Goal: Task Accomplishment & Management: Manage account settings

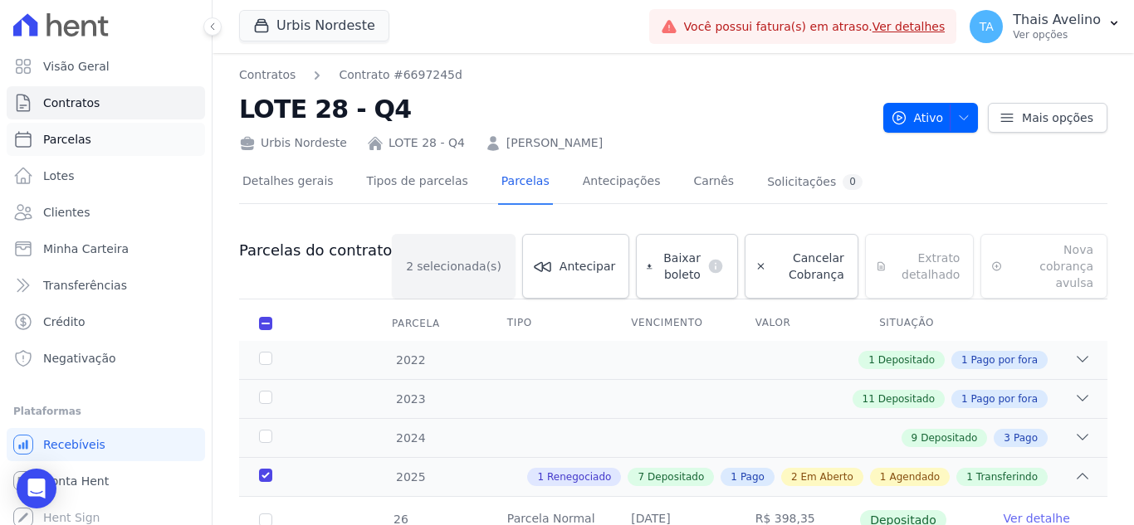
click at [93, 139] on link "Parcelas" at bounding box center [106, 139] width 198 height 33
select select
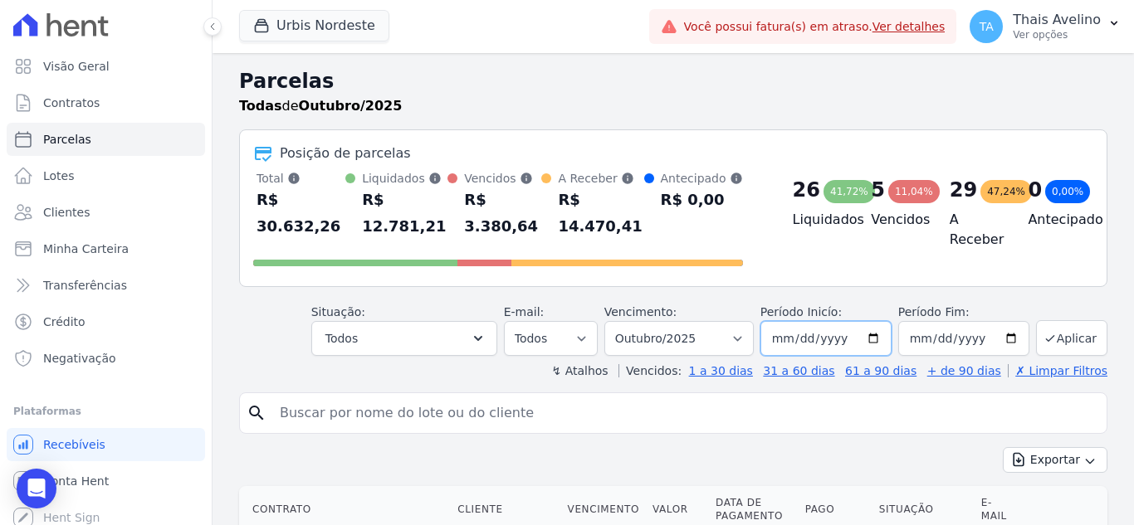
click at [799, 321] on input "[DATE]" at bounding box center [825, 338] width 131 height 35
type input "0204-09-01"
type input "[DATE]"
click at [1050, 321] on button "Aplicar" at bounding box center [1071, 338] width 71 height 36
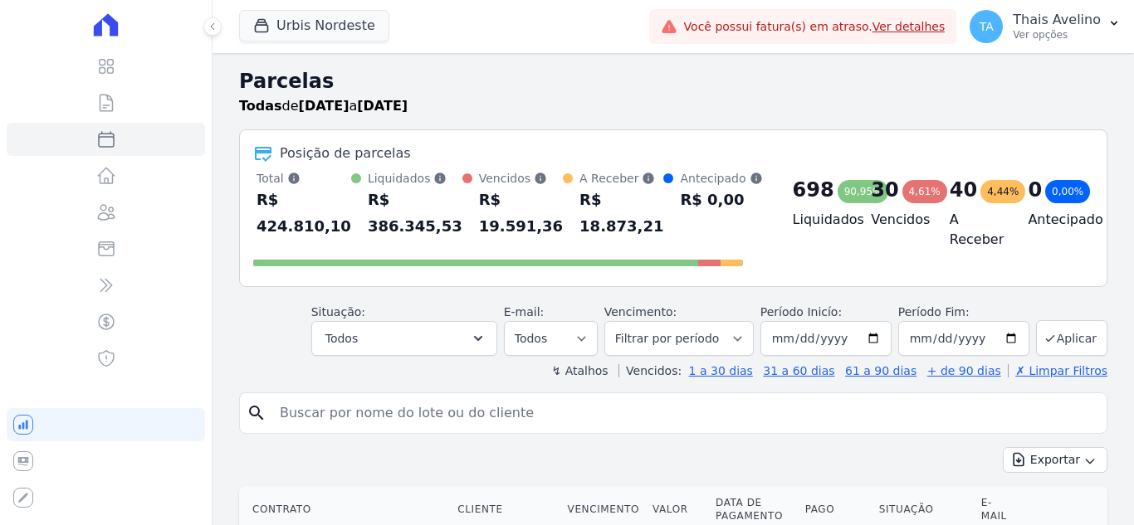
select select
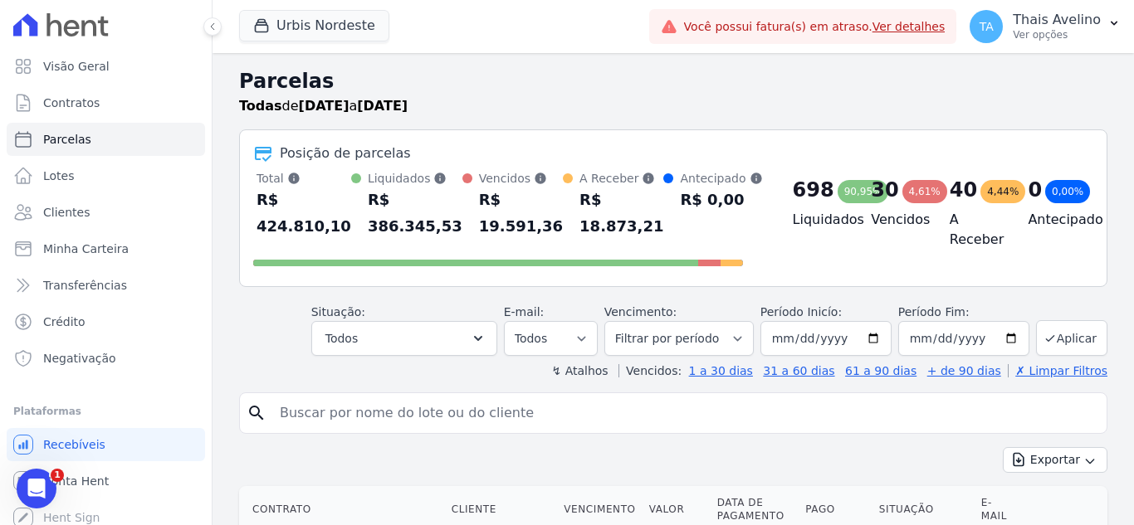
click at [793, 133] on div "Posição de parcelas Total Soma das parcelas pagas, vencidas, em aberto e agenda…" at bounding box center [673, 208] width 868 height 158
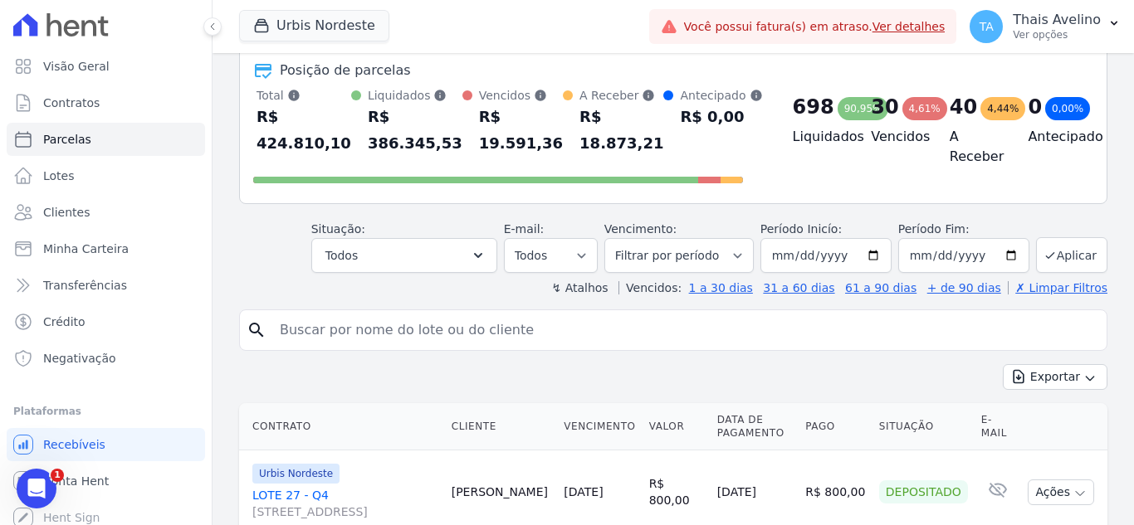
click at [791, 183] on div "698 90,95% Liquidados" at bounding box center [818, 138] width 79 height 103
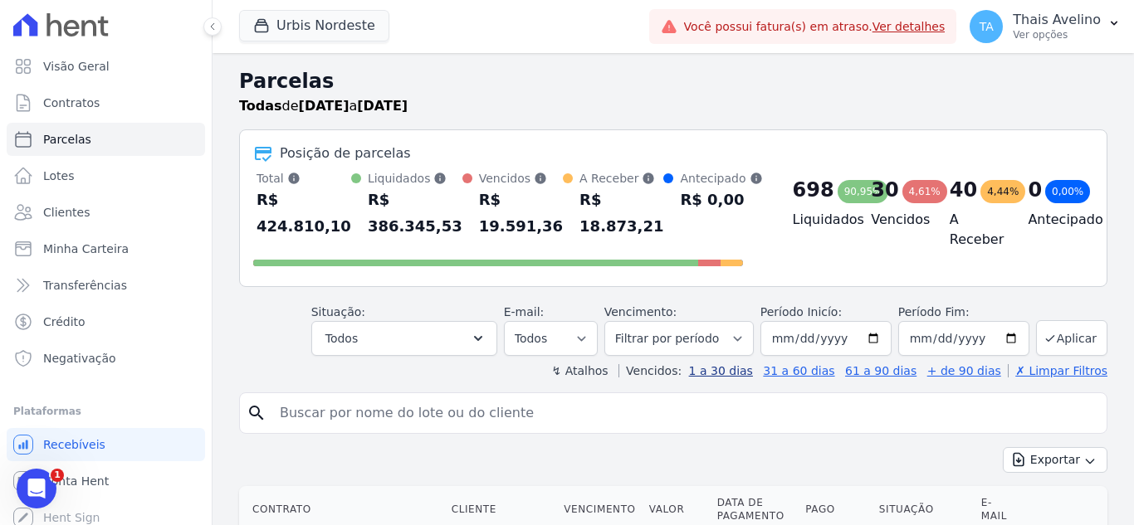
click at [748, 365] on link "1 a 30 dias" at bounding box center [721, 370] width 64 height 13
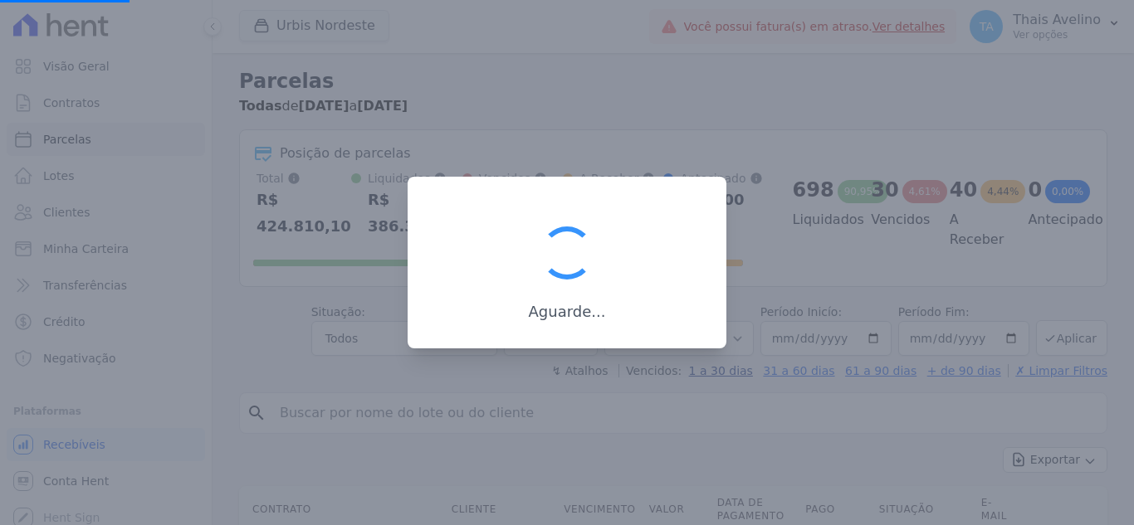
select select
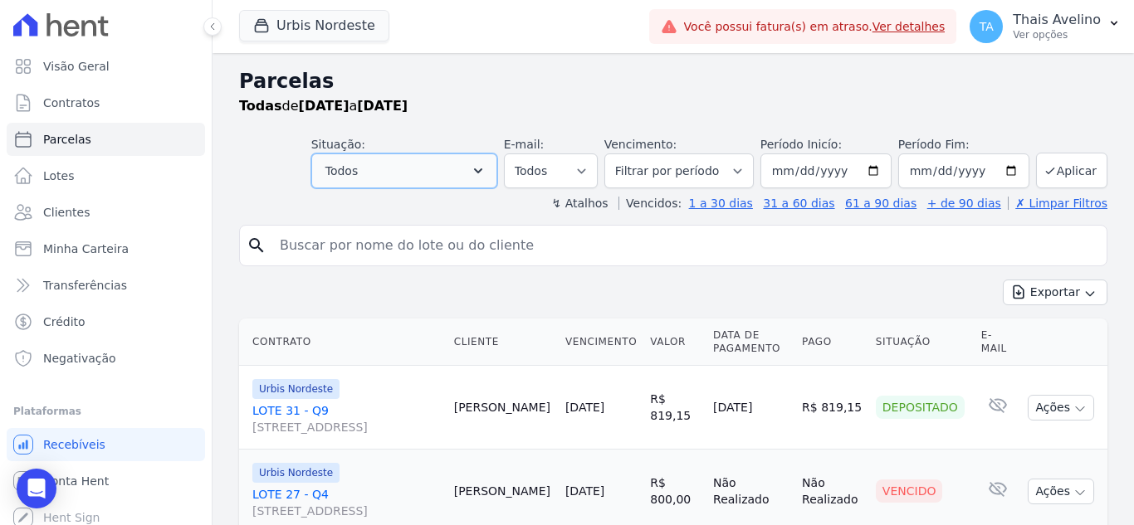
click at [429, 168] on button "Todos" at bounding box center [404, 171] width 186 height 35
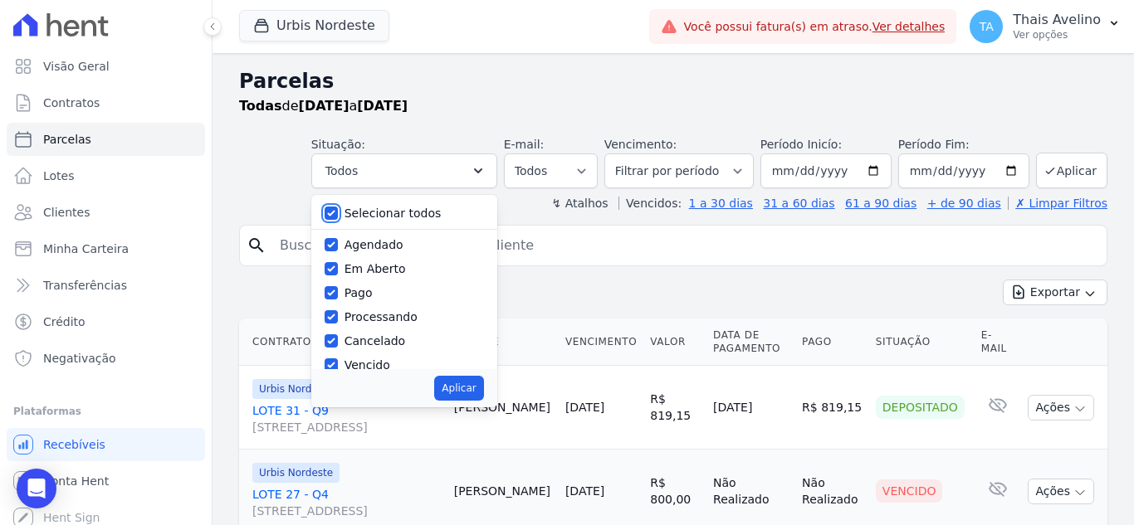
click at [338, 212] on input "Selecionar todos" at bounding box center [331, 213] width 13 height 13
checkbox input "false"
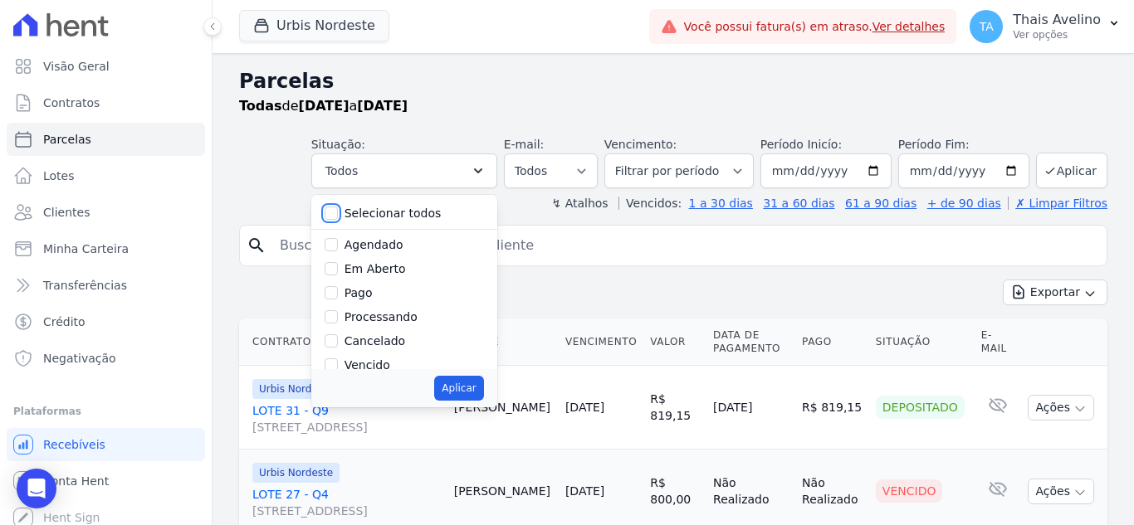
checkbox input "false"
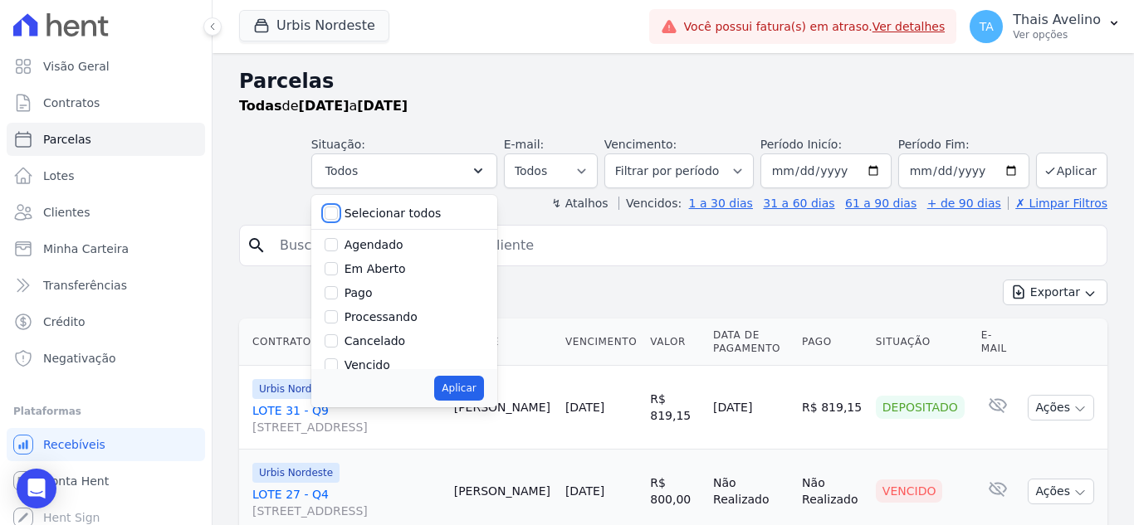
checkbox input "false"
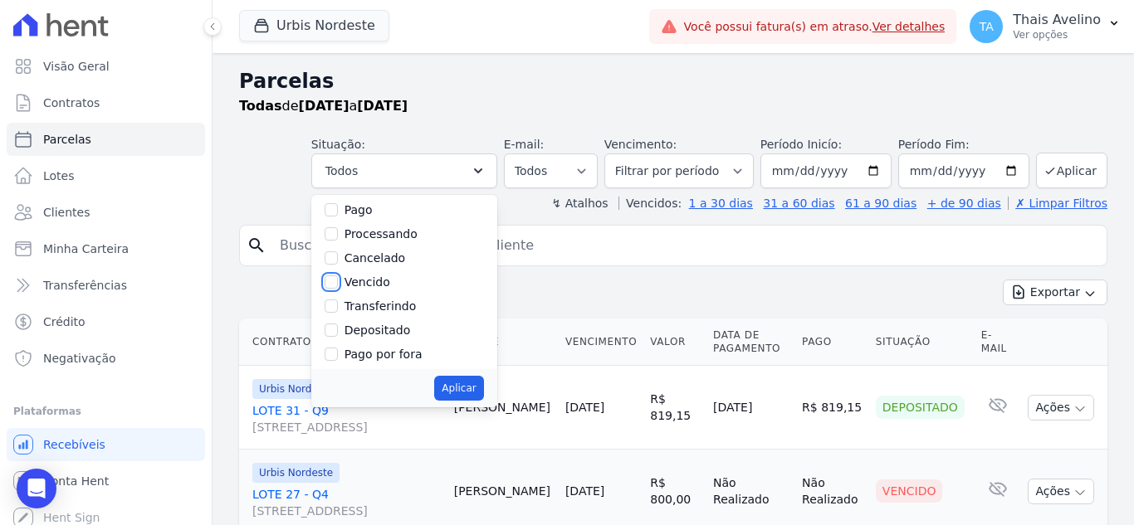
click at [338, 284] on input "Vencido" at bounding box center [331, 282] width 13 height 13
checkbox input "true"
click at [476, 386] on button "Aplicar" at bounding box center [458, 388] width 49 height 25
select select "overdue"
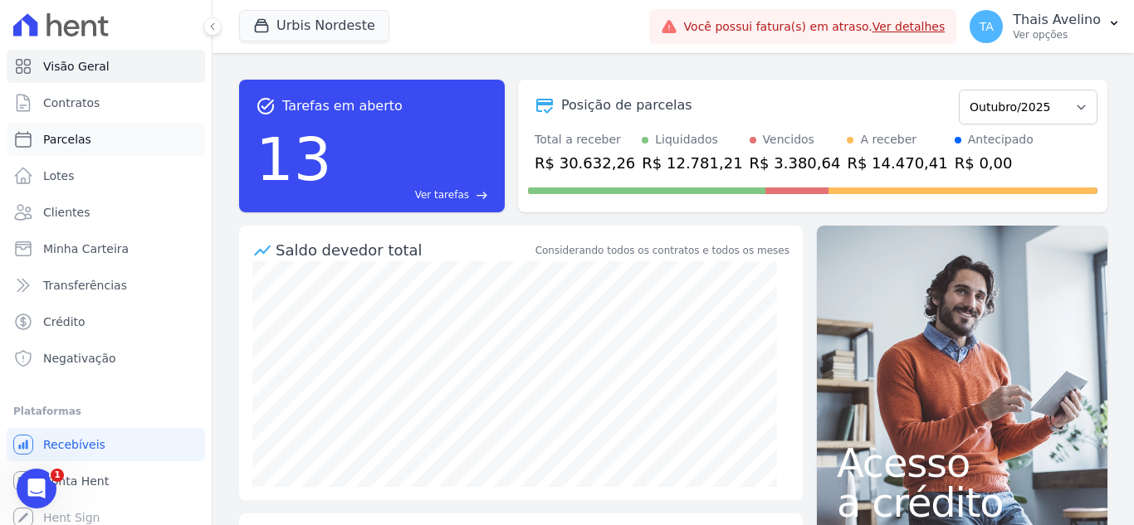
click at [47, 148] on link "Parcelas" at bounding box center [106, 139] width 198 height 33
select select
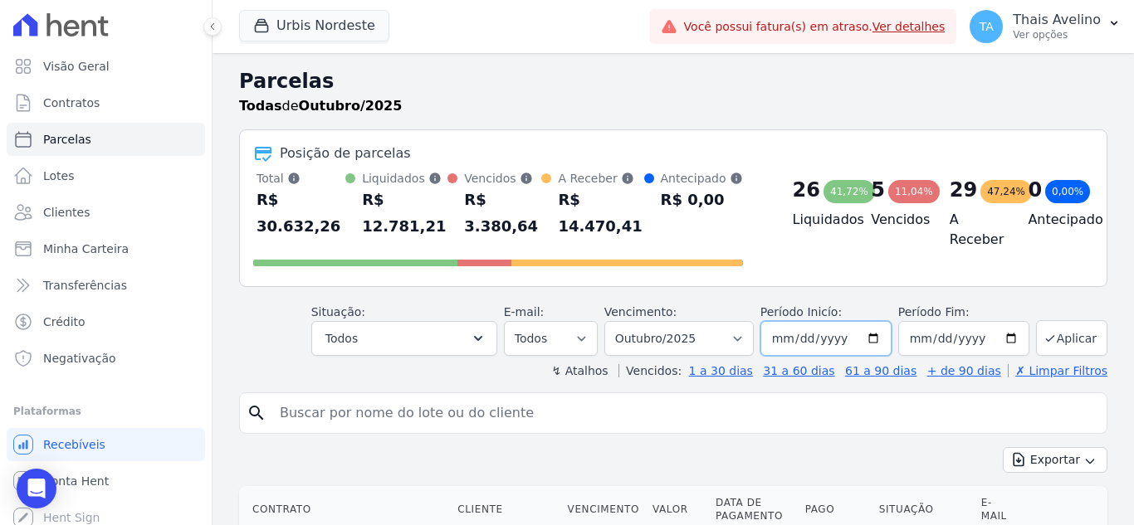
click at [804, 321] on input "2025-10-01" at bounding box center [825, 338] width 131 height 35
type input "[DATE]"
click at [1043, 332] on icon "submit" at bounding box center [1049, 338] width 13 height 13
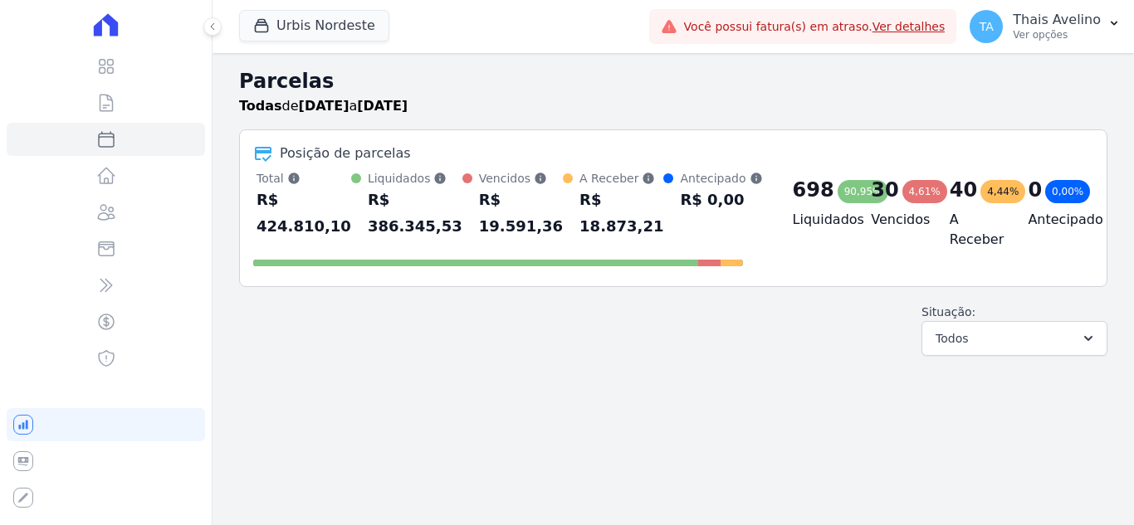
select select
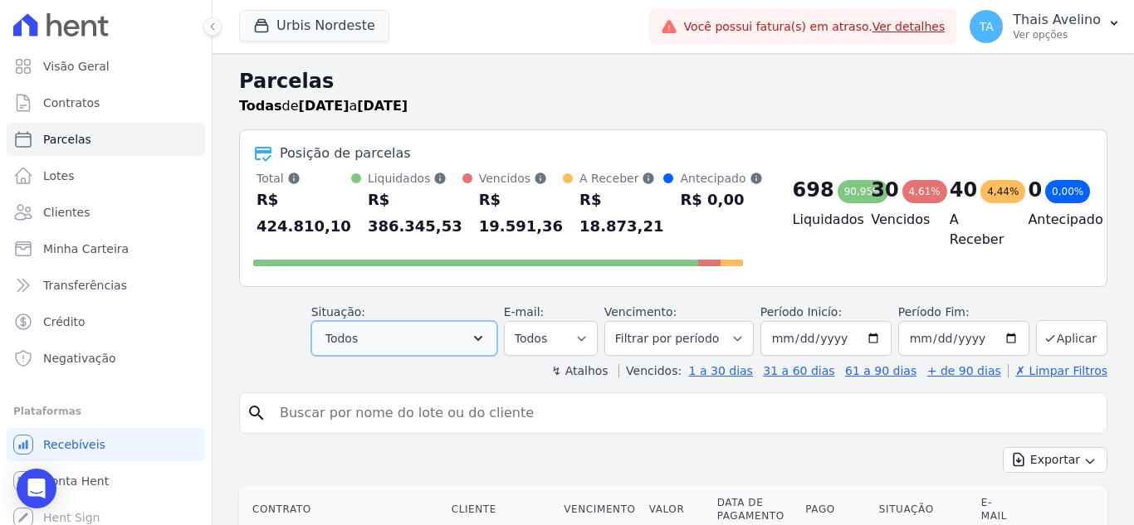
drag, startPoint x: 480, startPoint y: 349, endPoint x: 456, endPoint y: 349, distance: 24.1
click at [480, 348] on button "Todos" at bounding box center [404, 338] width 186 height 35
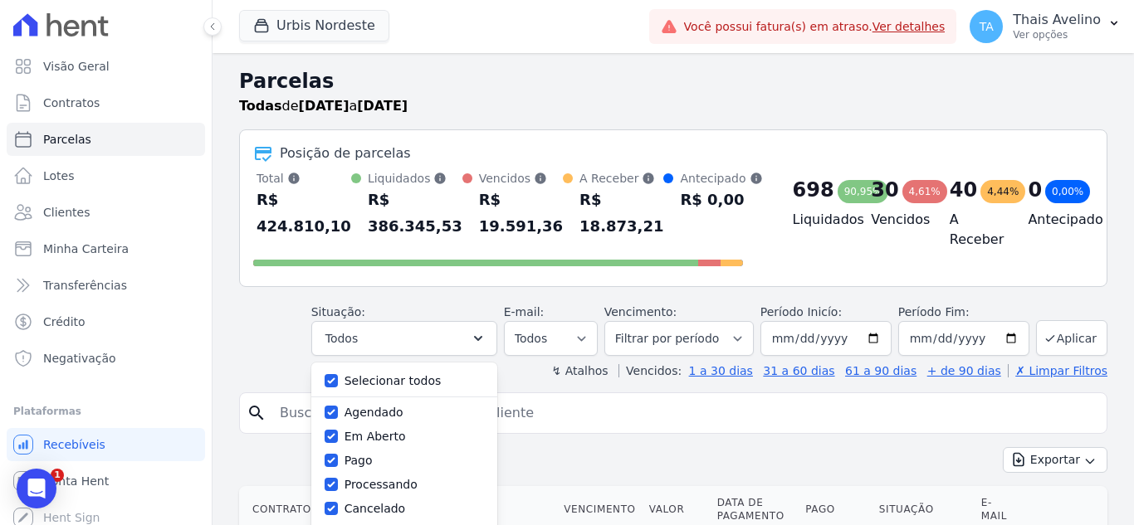
click at [334, 377] on div "Selecionar todos Agendado Em Aberto Pago Processando Cancelado Vencido Transfer…" at bounding box center [404, 450] width 186 height 174
click at [338, 381] on input "Selecionar todos" at bounding box center [331, 380] width 13 height 13
checkbox input "false"
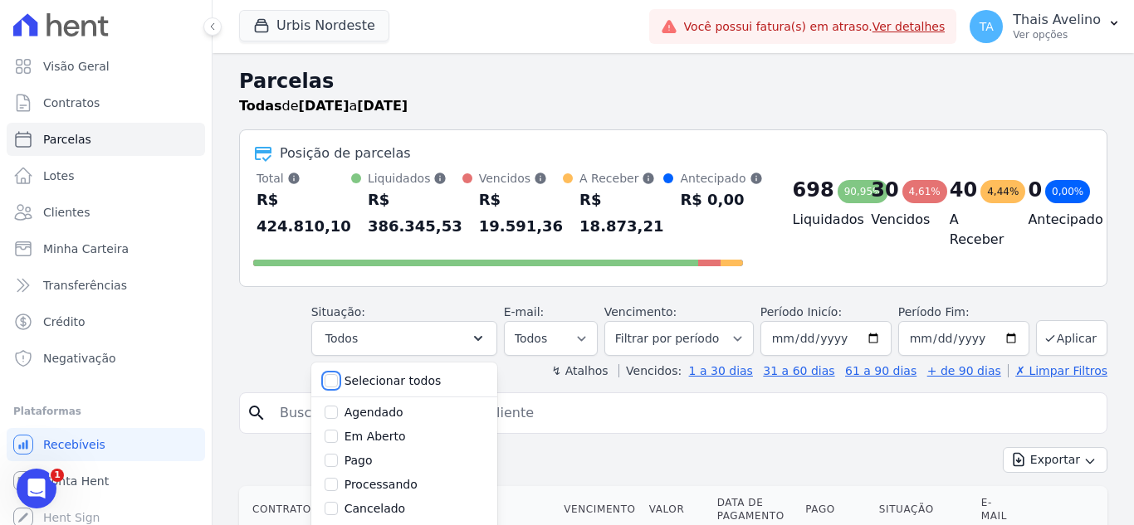
checkbox input "false"
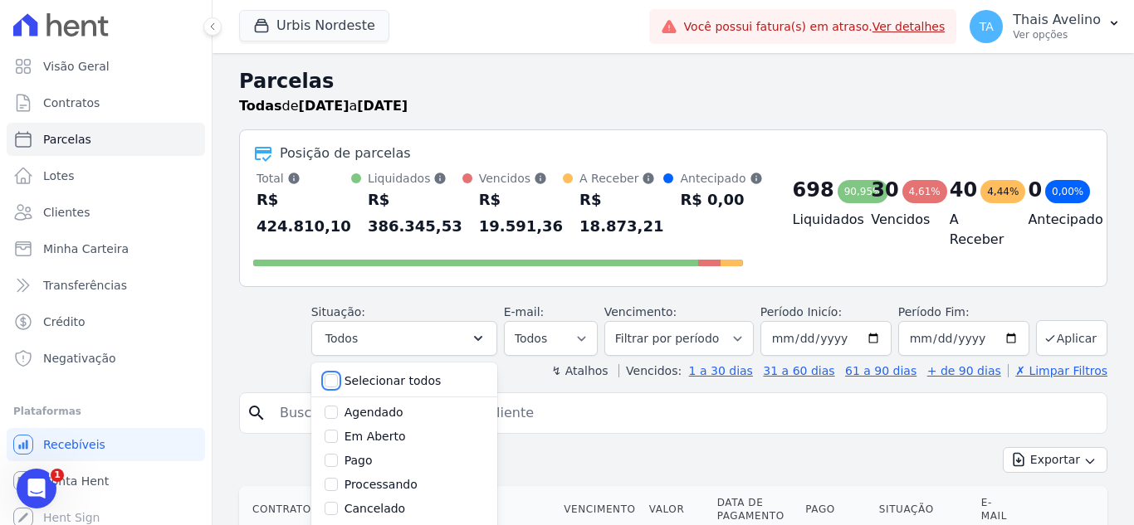
checkbox input "false"
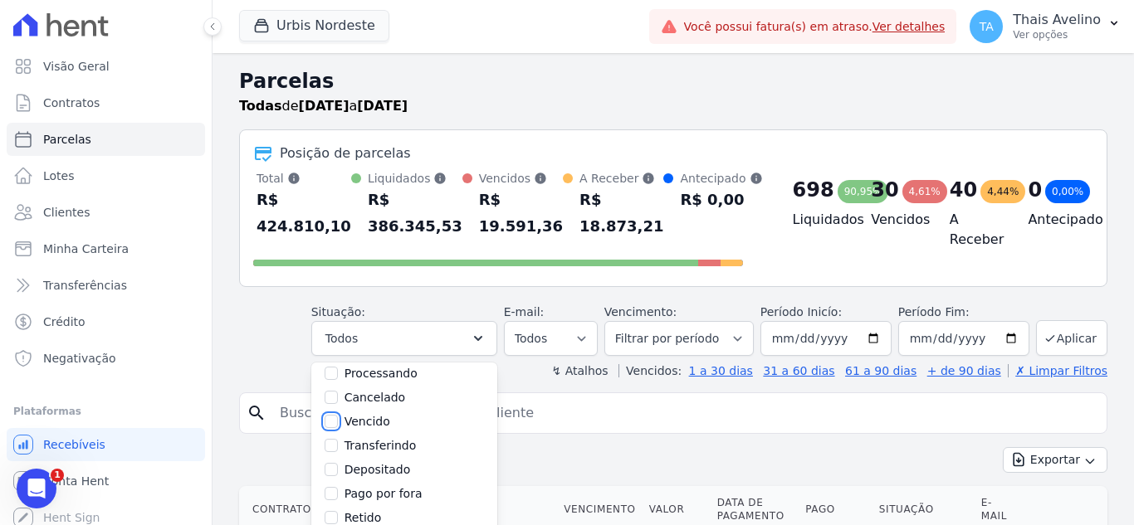
click at [338, 419] on input "Vencido" at bounding box center [331, 421] width 13 height 13
checkbox input "true"
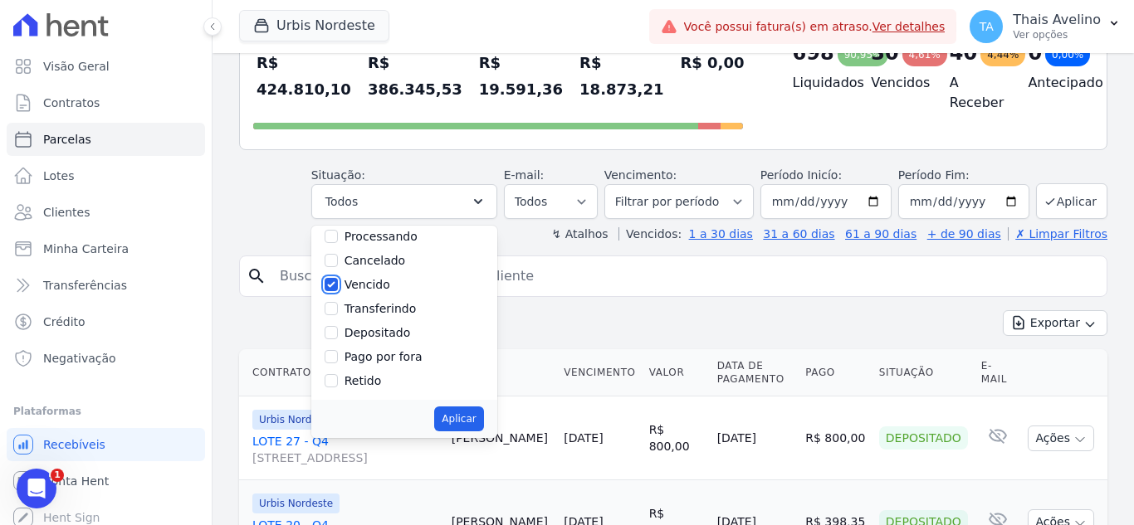
scroll to position [249, 0]
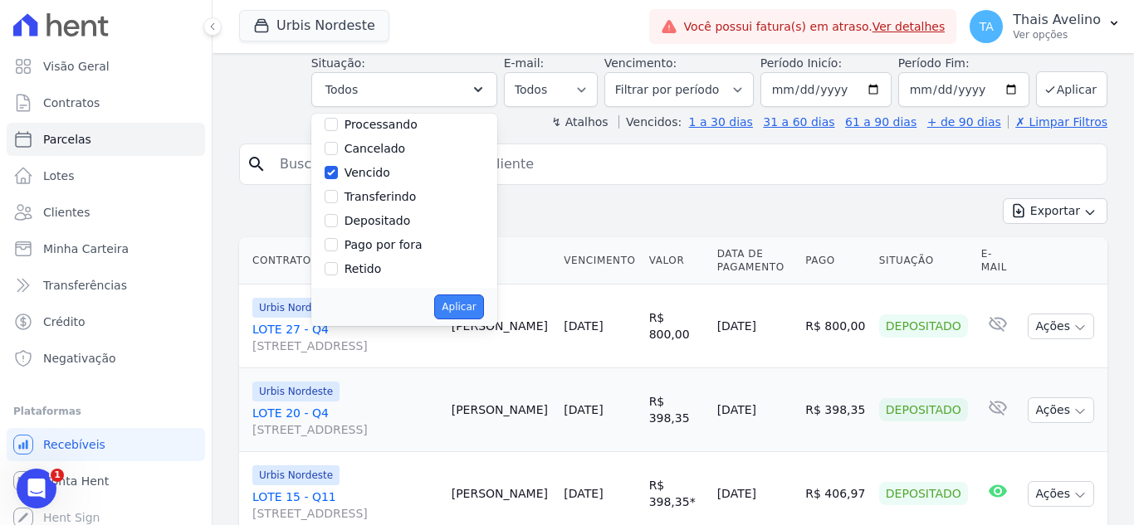
click at [483, 315] on button "Aplicar" at bounding box center [458, 307] width 49 height 25
select select "overdue"
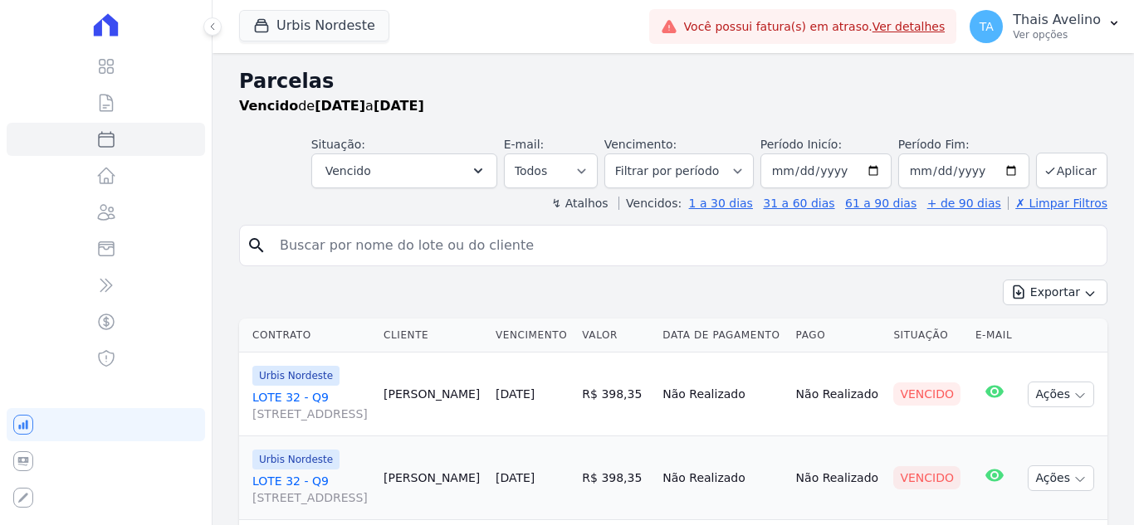
select select
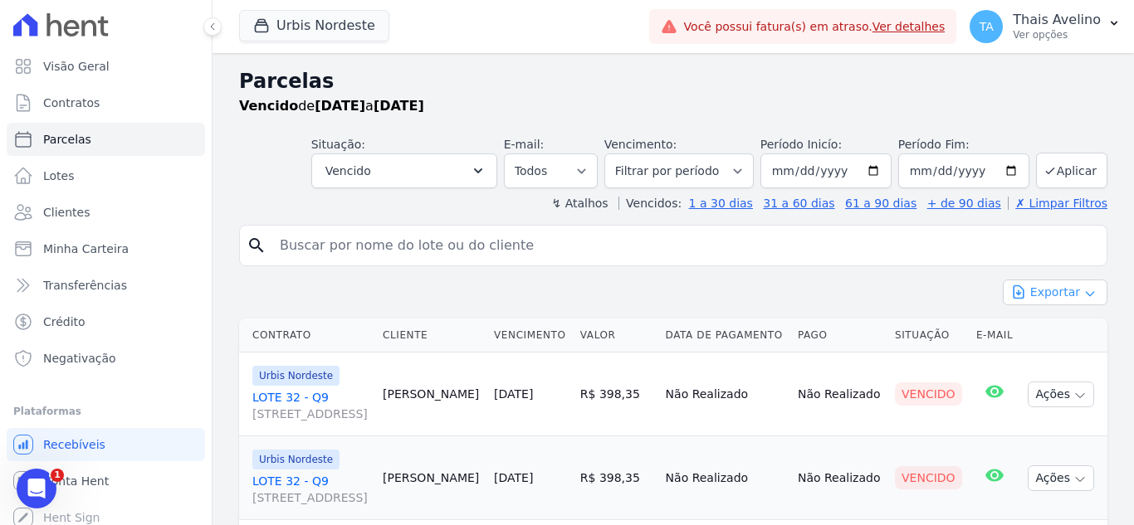
click at [1028, 290] on button "Exportar" at bounding box center [1055, 293] width 105 height 26
click at [1057, 360] on span "Exportar CSV" at bounding box center [1053, 360] width 88 height 17
click at [92, 217] on link "Clientes" at bounding box center [106, 212] width 198 height 33
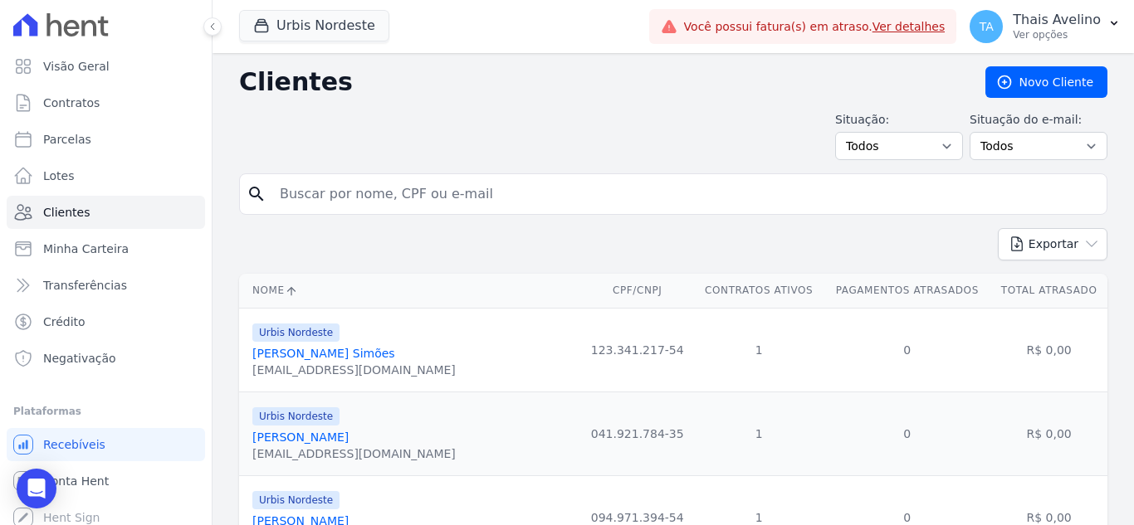
click at [347, 194] on input "search" at bounding box center [685, 194] width 830 height 33
type input "jarycia"
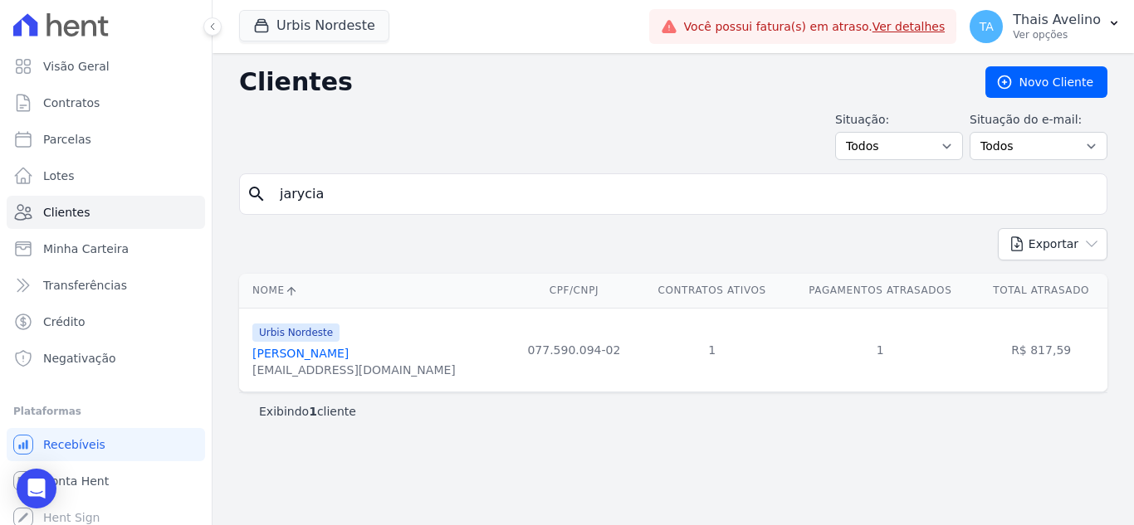
click at [330, 352] on link "[PERSON_NAME]" at bounding box center [300, 353] width 96 height 13
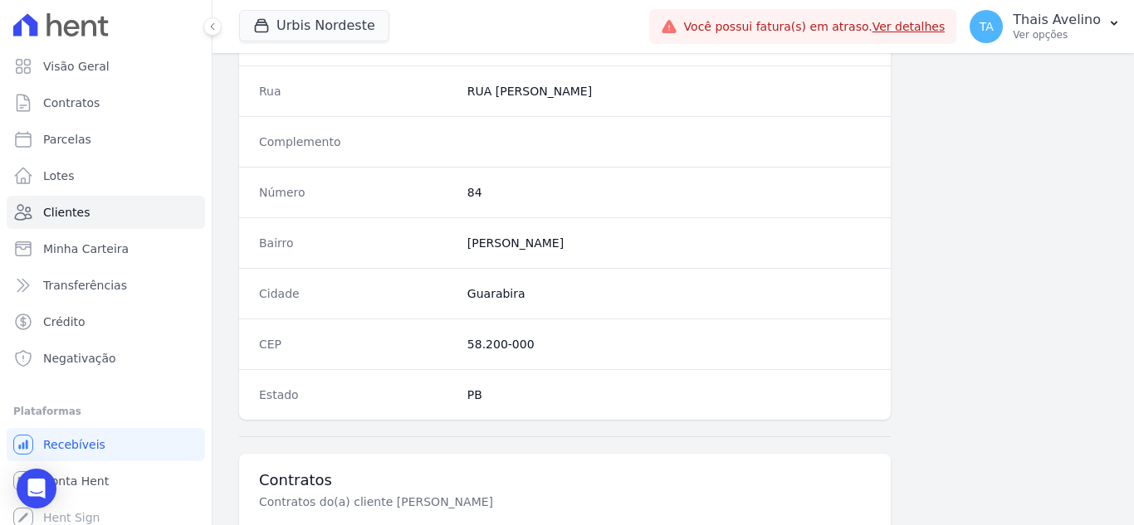
scroll to position [1028, 0]
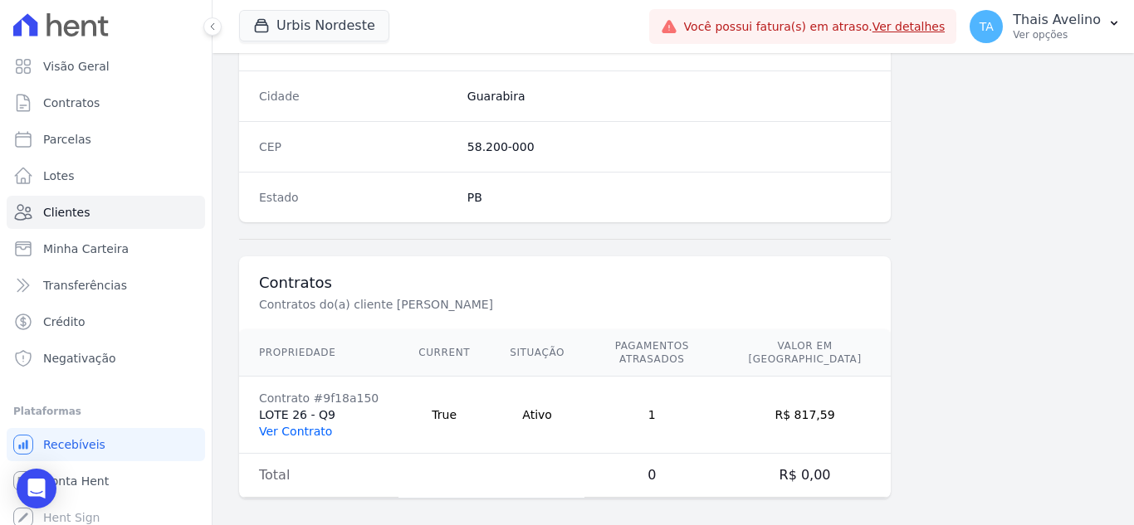
click at [315, 425] on link "Ver Contrato" at bounding box center [295, 431] width 73 height 13
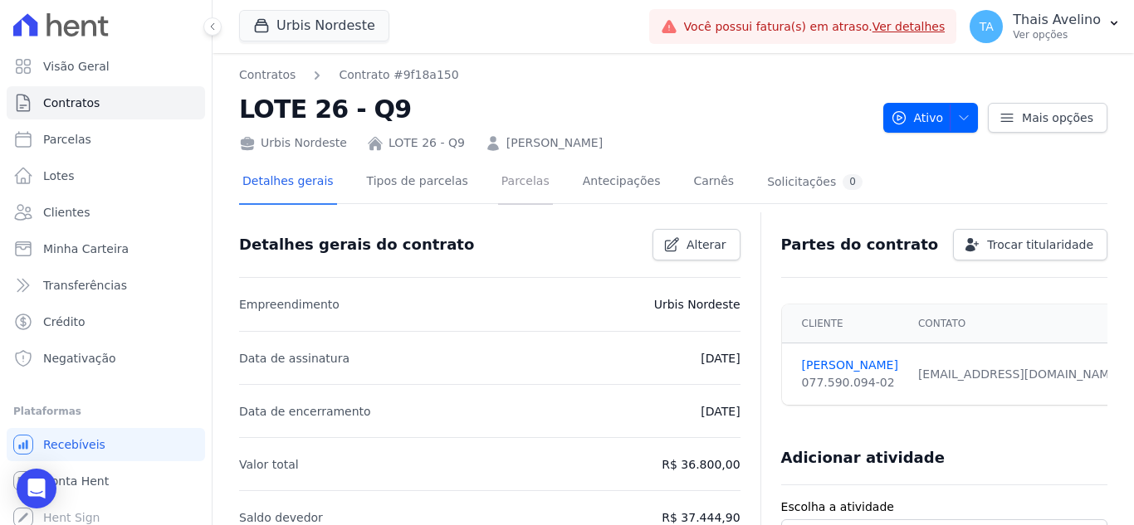
click at [506, 178] on link "Parcelas" at bounding box center [525, 183] width 55 height 44
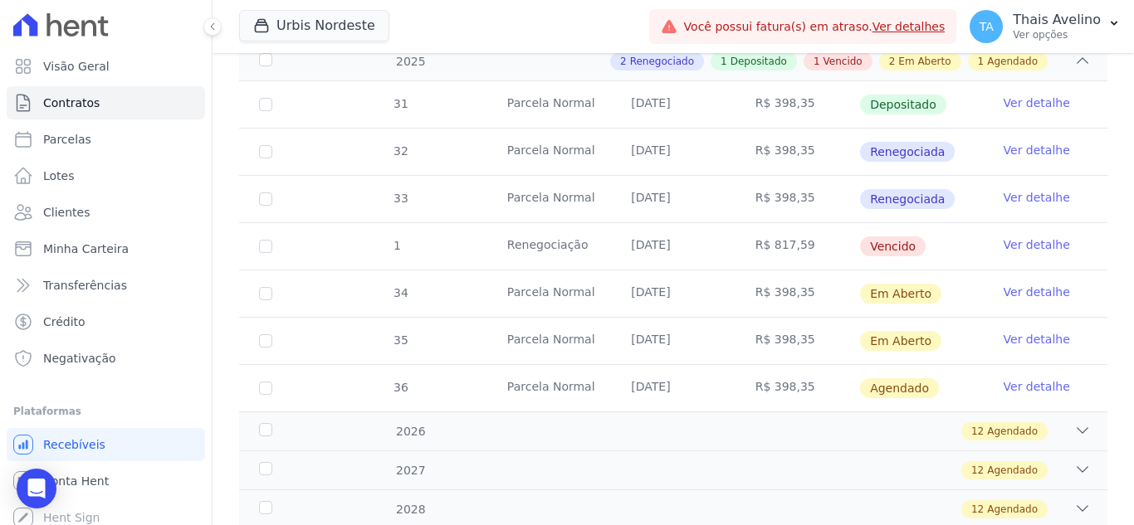
scroll to position [415, 0]
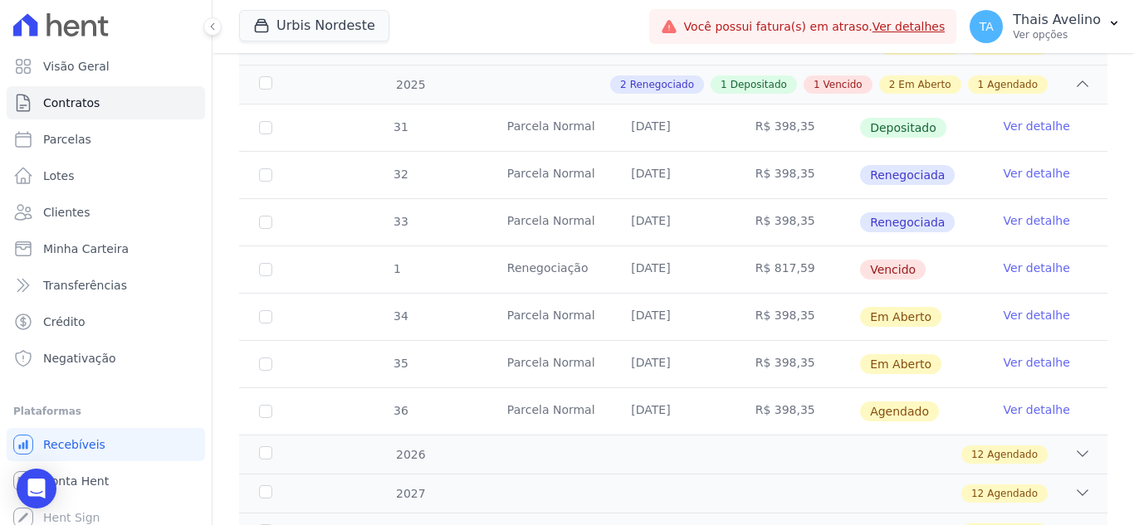
click at [1016, 260] on link "Ver detalhe" at bounding box center [1036, 268] width 66 height 17
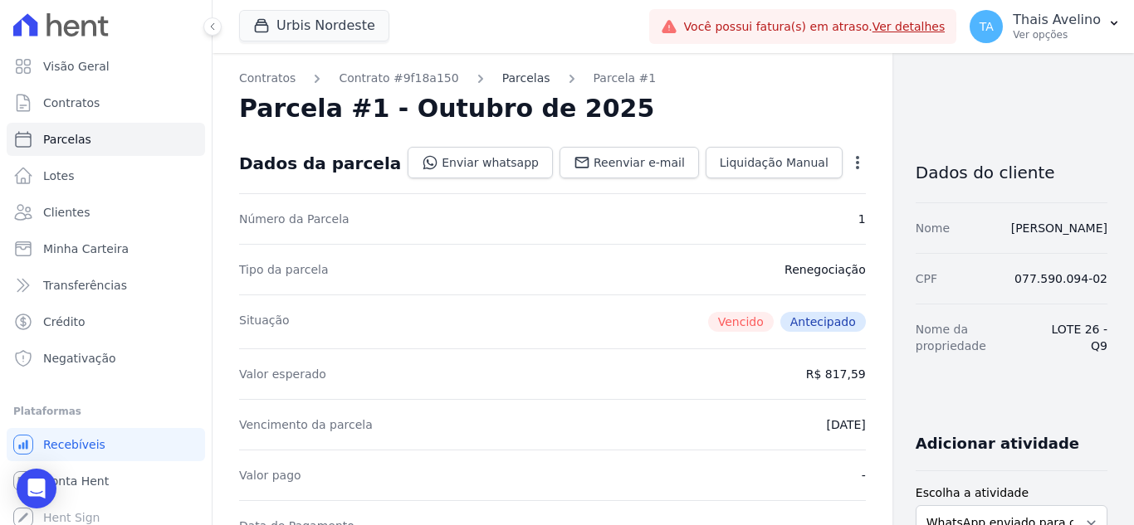
click at [502, 75] on link "Parcelas" at bounding box center [526, 78] width 48 height 17
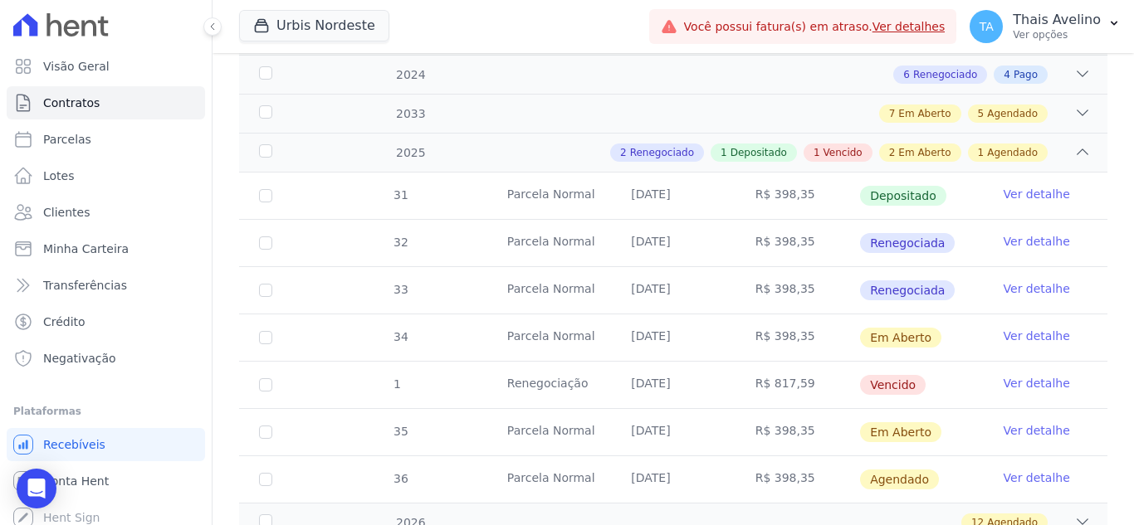
scroll to position [415, 0]
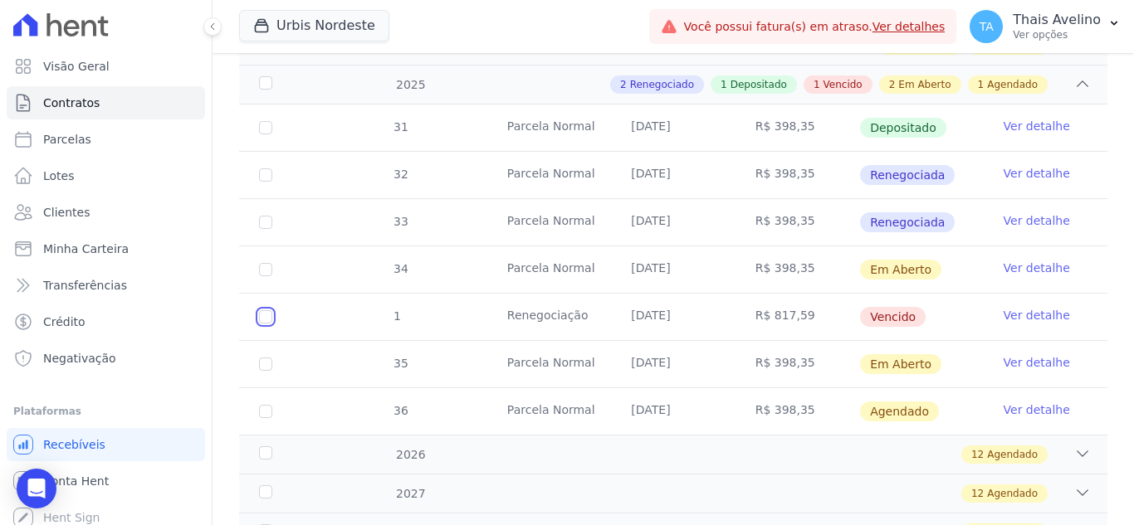
drag, startPoint x: 265, startPoint y: 304, endPoint x: 323, endPoint y: 300, distance: 58.2
click at [265, 310] on input "checkbox" at bounding box center [265, 316] width 13 height 13
checkbox input "true"
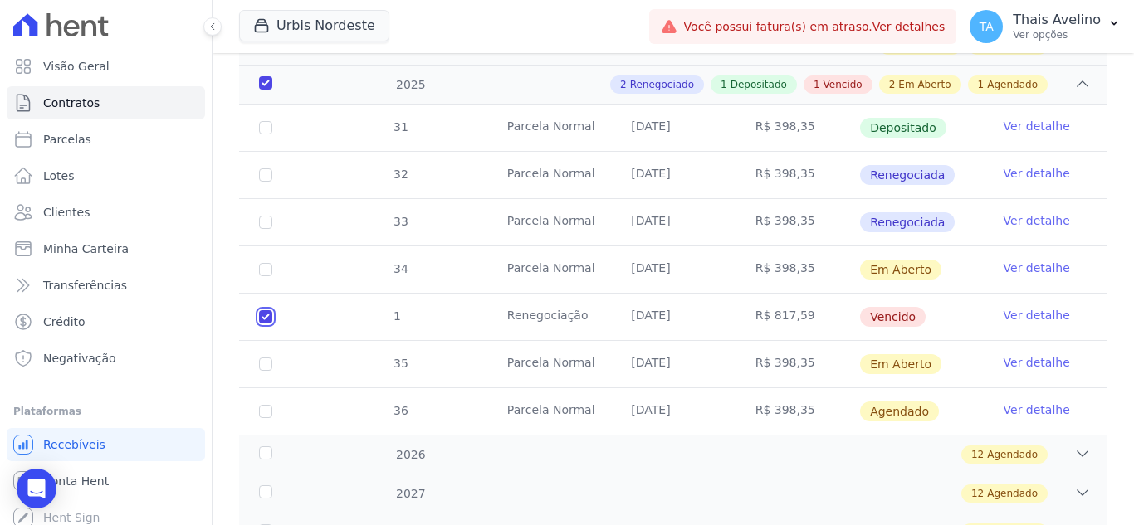
scroll to position [445, 0]
